Goal: Task Accomplishment & Management: Complete application form

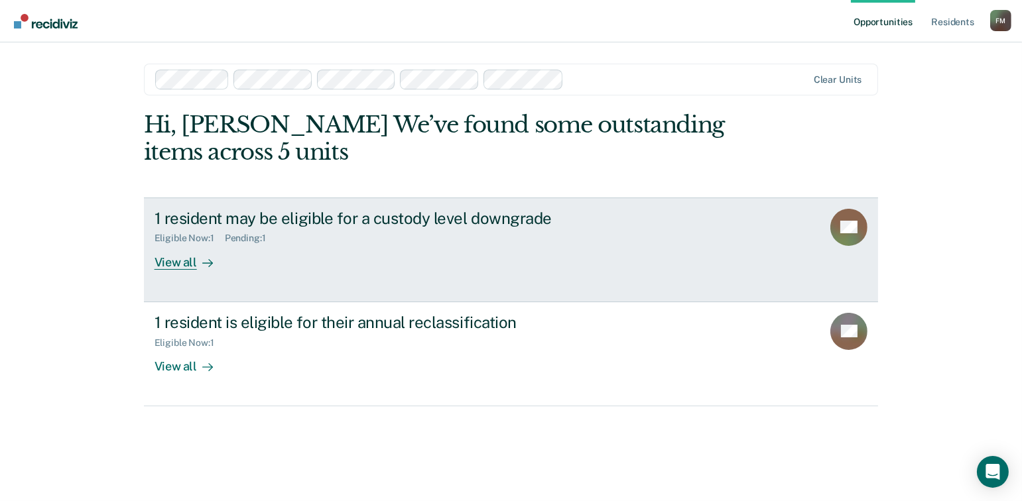
click at [174, 261] on div "View all" at bounding box center [192, 257] width 74 height 26
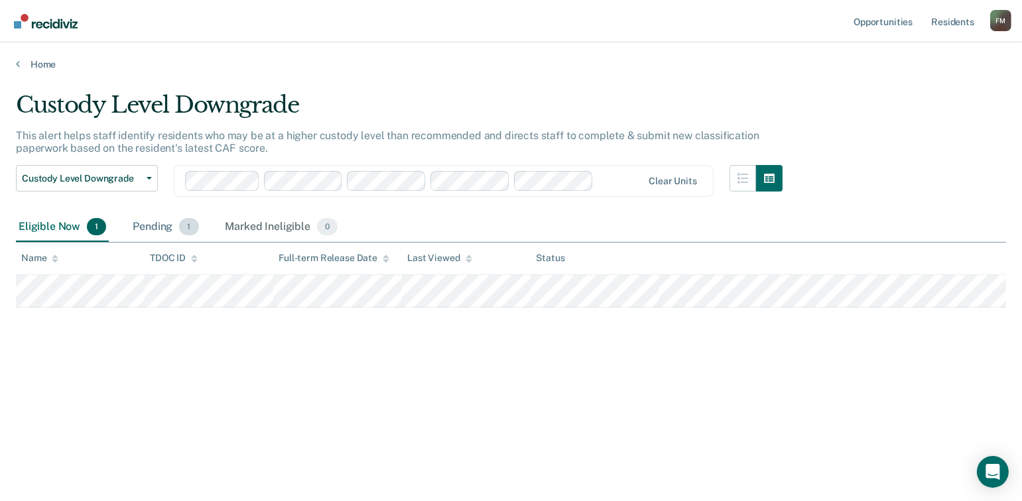
click at [156, 228] on div "Pending 1" at bounding box center [165, 227] width 71 height 29
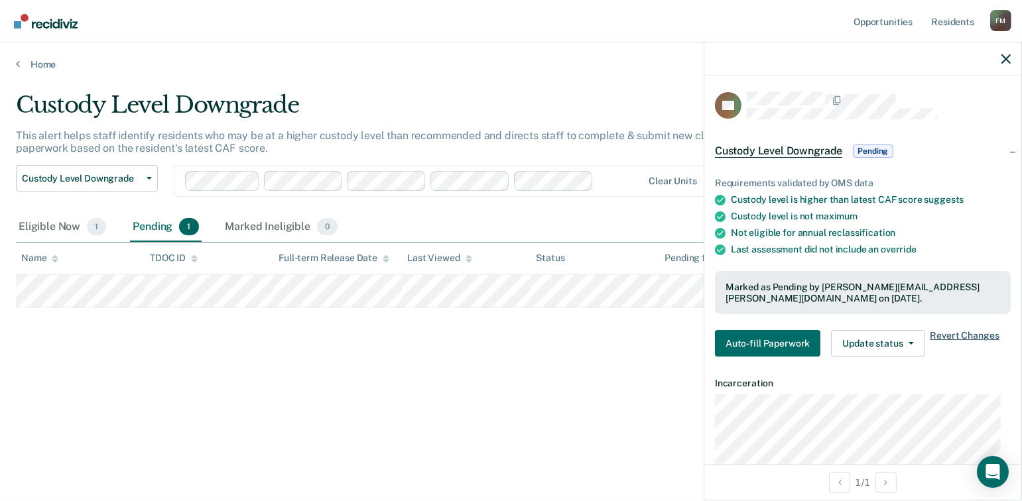
click at [946, 334] on span "Revert Changes" at bounding box center [964, 343] width 69 height 27
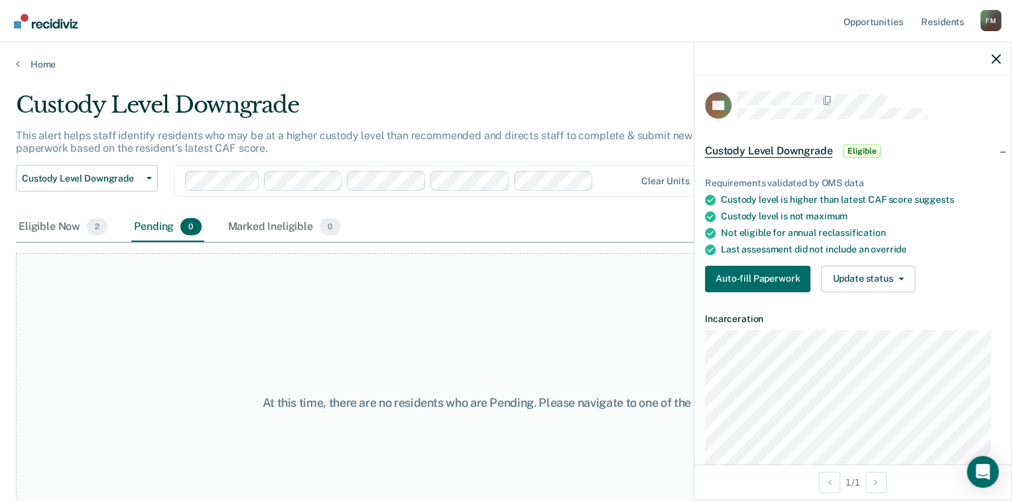
click at [14, 64] on div "Home" at bounding box center [506, 56] width 1012 height 28
click at [996, 60] on icon "button" at bounding box center [995, 58] width 9 height 9
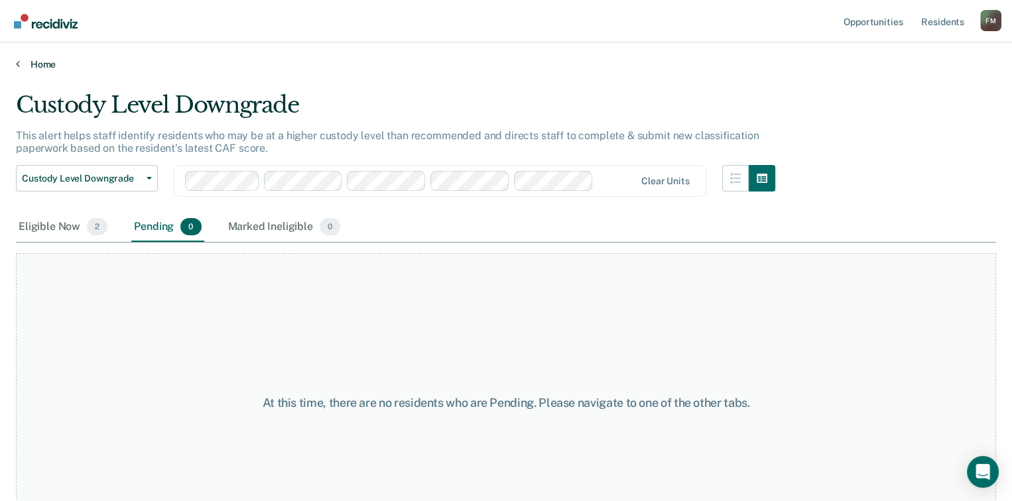
click at [16, 61] on icon at bounding box center [18, 63] width 4 height 11
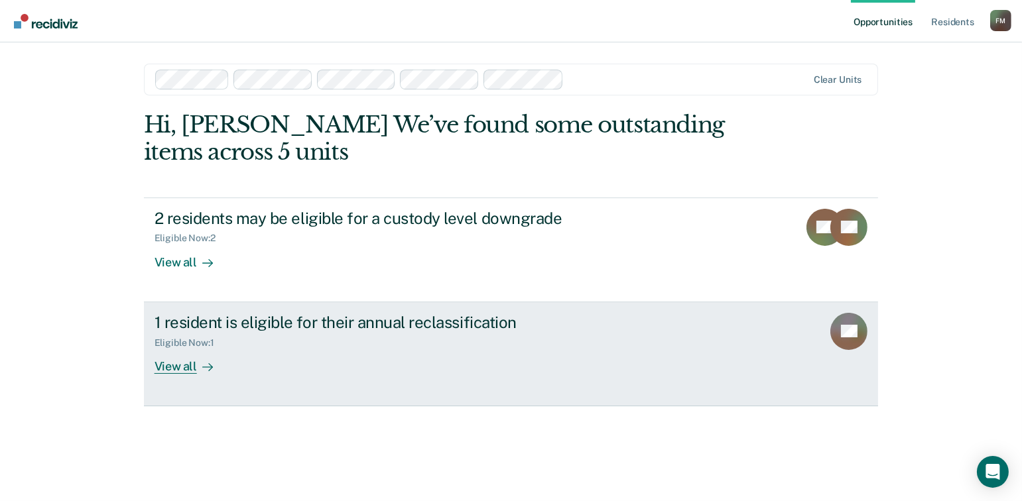
click at [183, 369] on div "View all" at bounding box center [192, 361] width 74 height 26
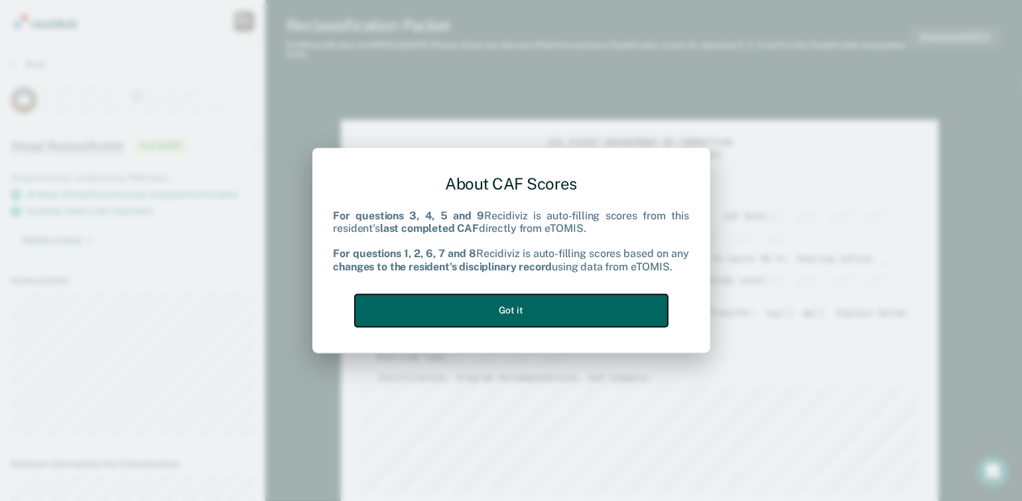
click at [572, 314] on button "Got it" at bounding box center [511, 310] width 313 height 32
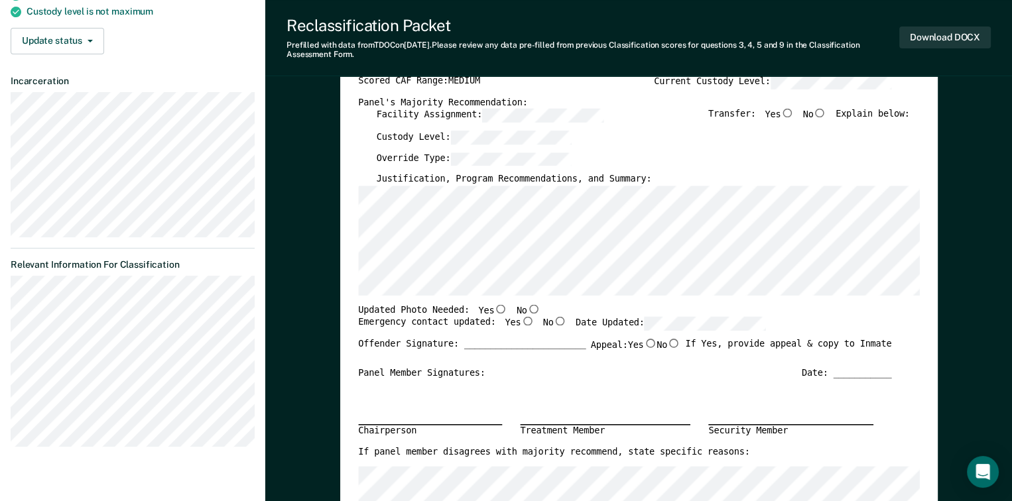
scroll to position [199, 0]
click at [494, 307] on input "Yes" at bounding box center [500, 309] width 13 height 9
type textarea "x"
radio input "true"
click at [521, 322] on input "Yes" at bounding box center [527, 322] width 13 height 9
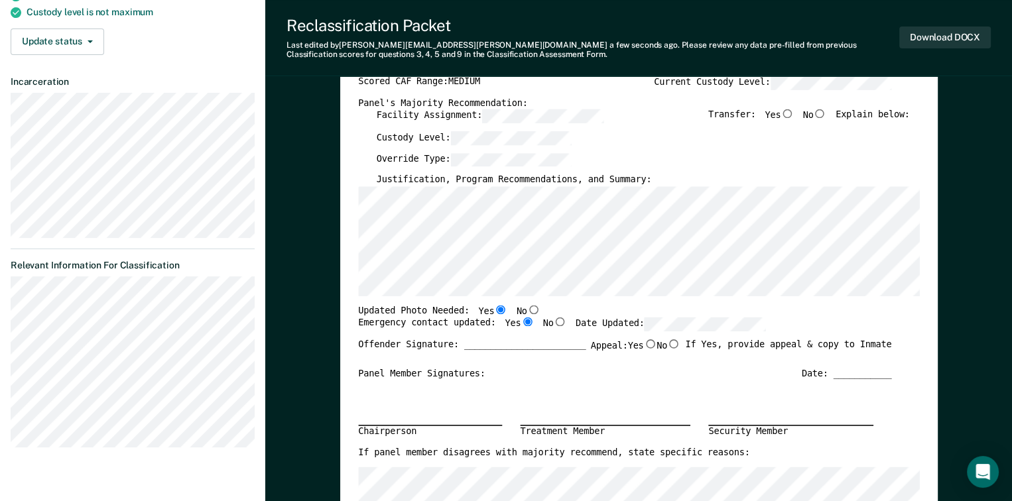
type textarea "x"
radio input "true"
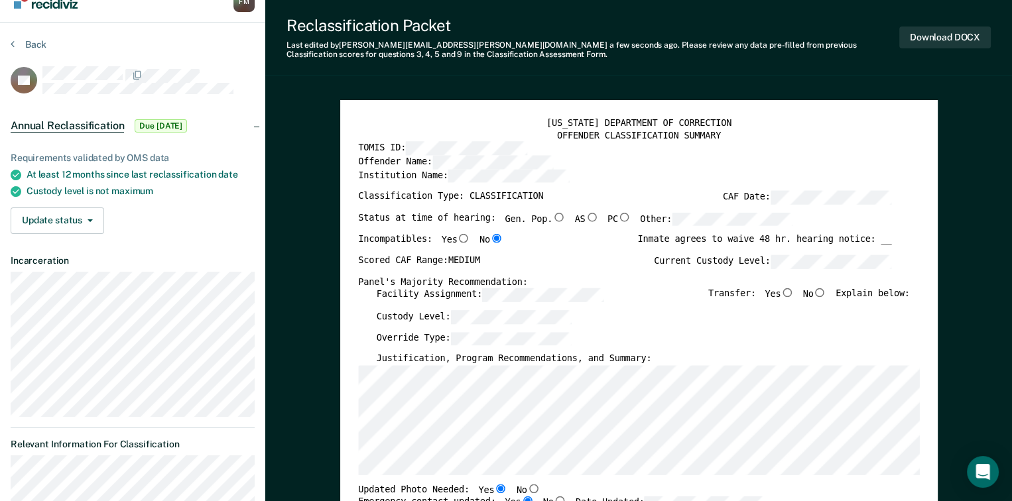
scroll to position [0, 0]
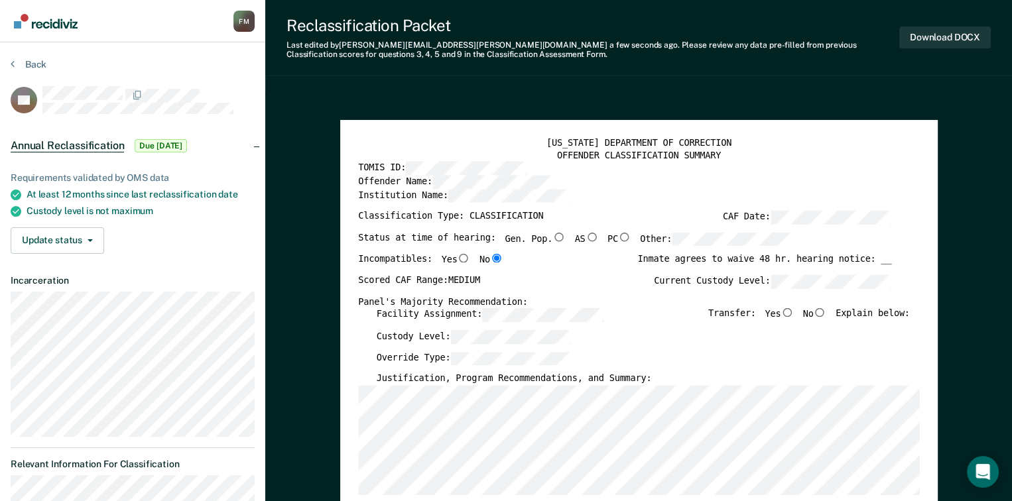
type textarea "x"
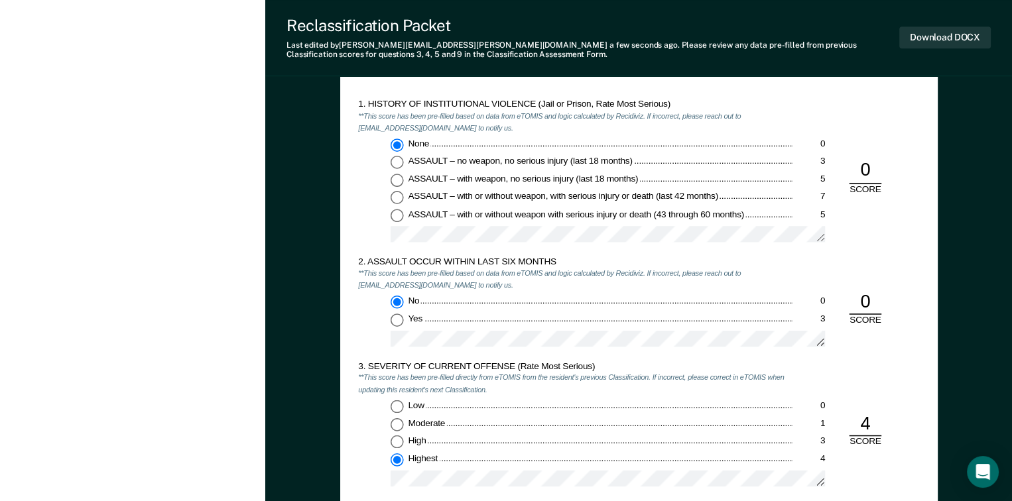
scroll to position [995, 0]
